Goal: Check status: Check status

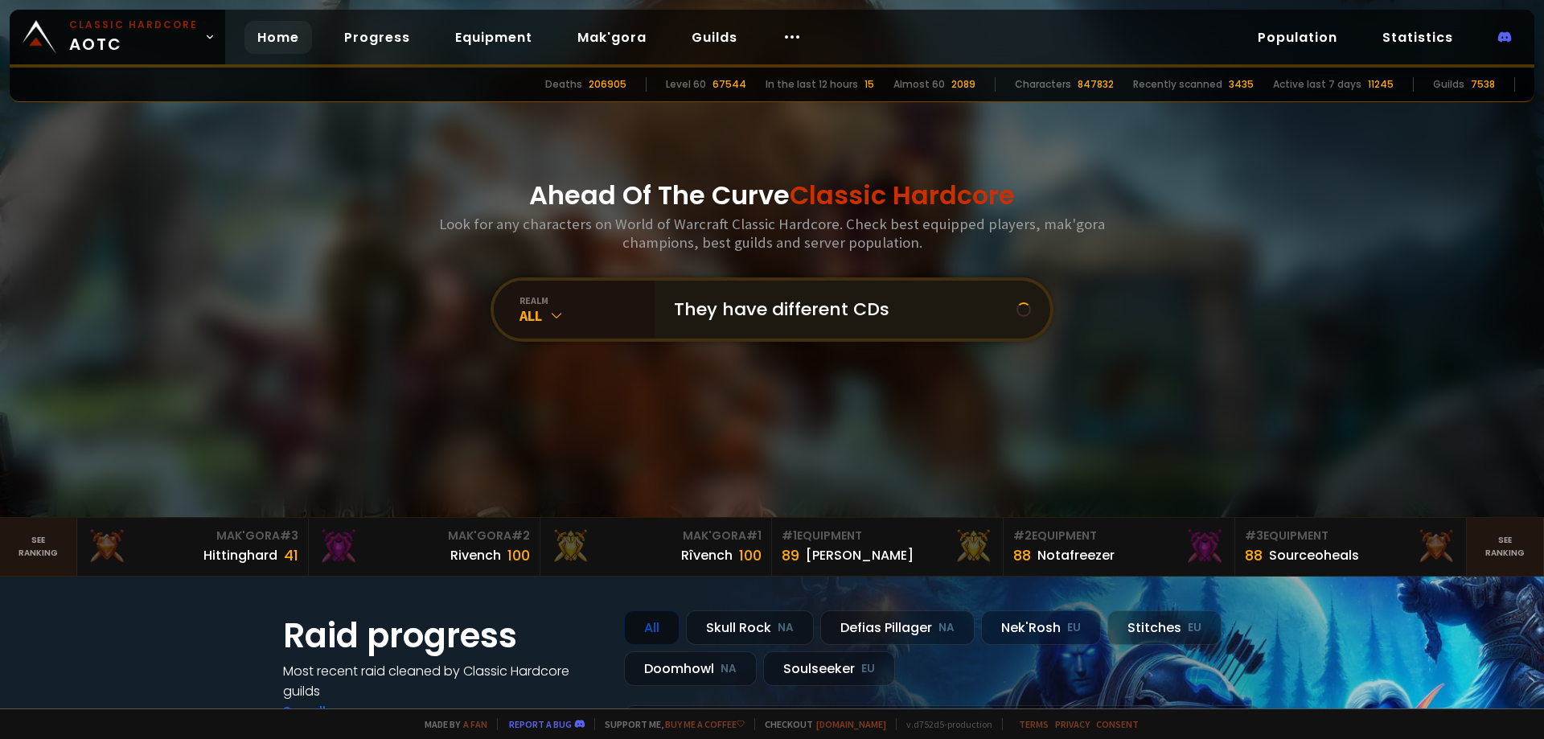
click at [795, 310] on input "They have different CDs" at bounding box center [840, 310] width 352 height 58
click at [795, 309] on input "They have different CDs" at bounding box center [840, 310] width 352 height 58
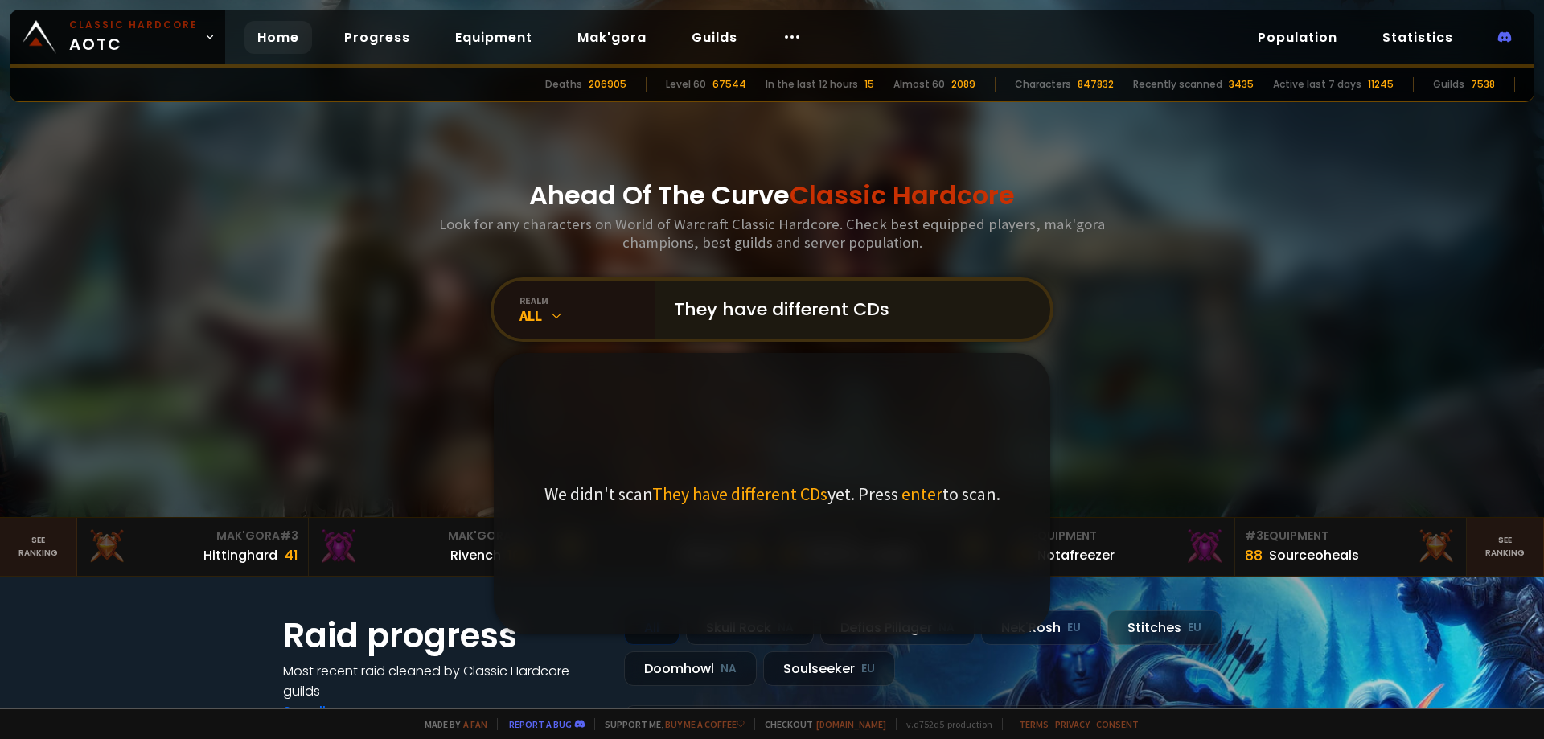
click at [795, 309] on input "They have different CDs" at bounding box center [847, 310] width 367 height 58
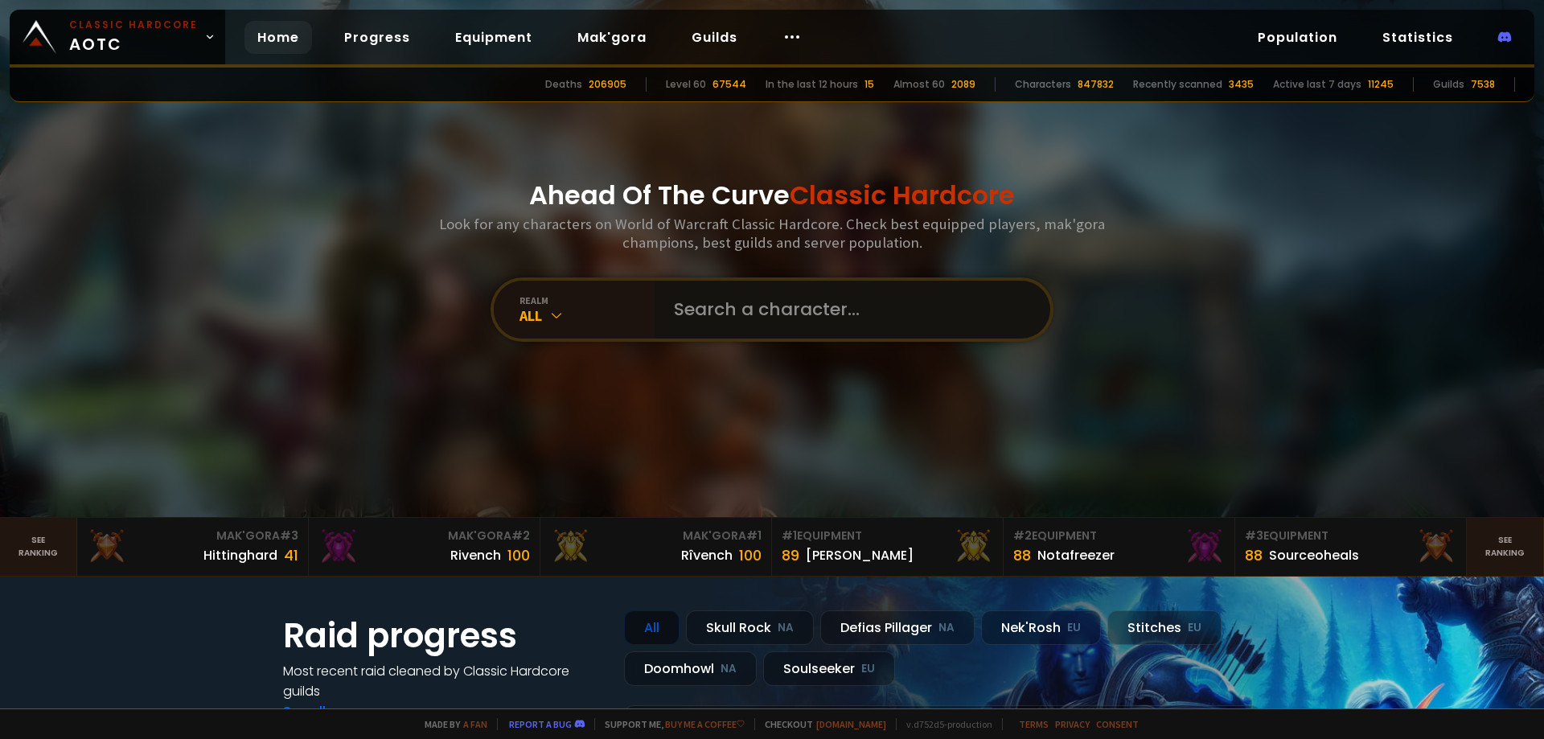
click at [772, 316] on input "text" at bounding box center [847, 310] width 367 height 58
paste input "Dasani"
type input "Dasani"
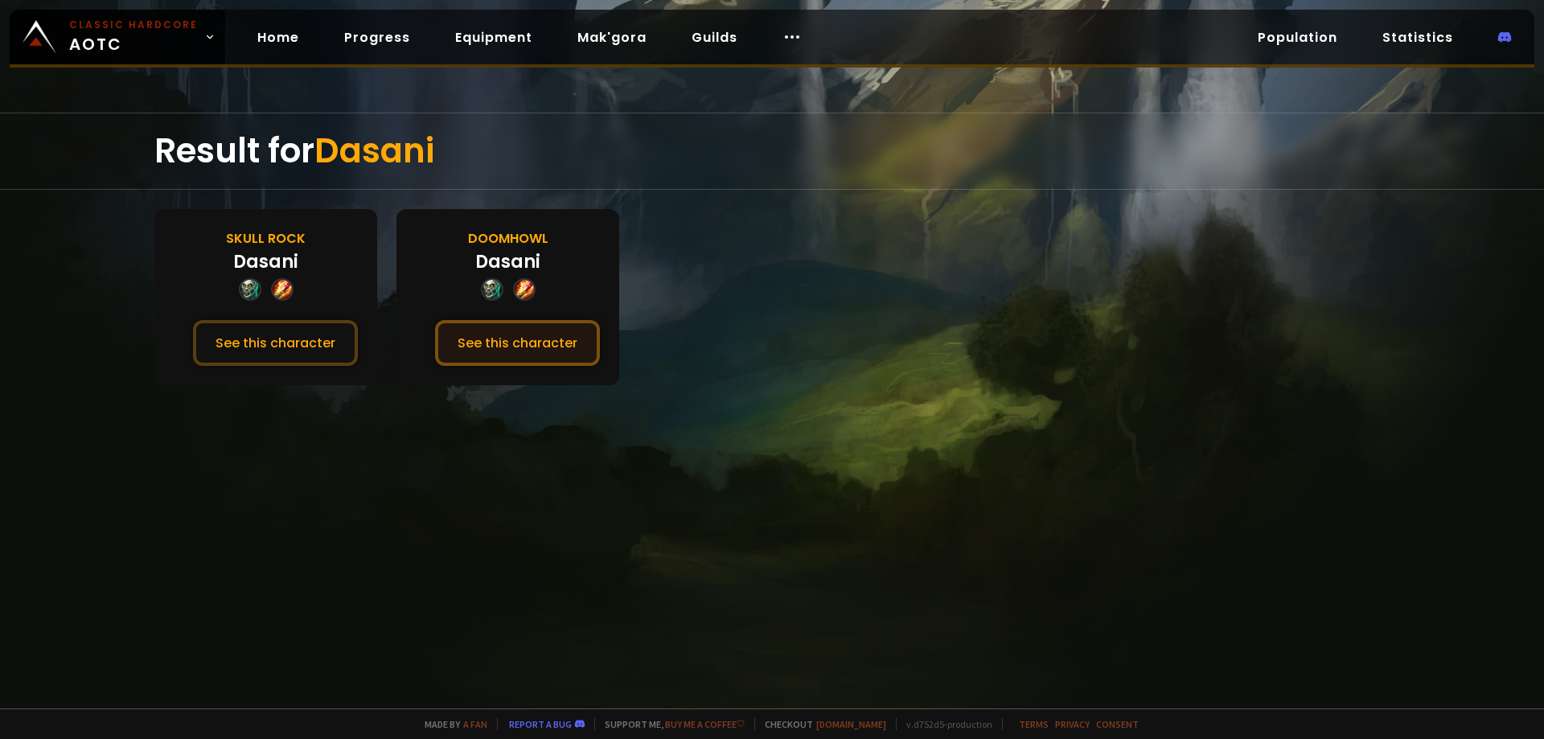
click at [504, 339] on button "See this character" at bounding box center [517, 343] width 165 height 46
